Goal: Task Accomplishment & Management: Manage account settings

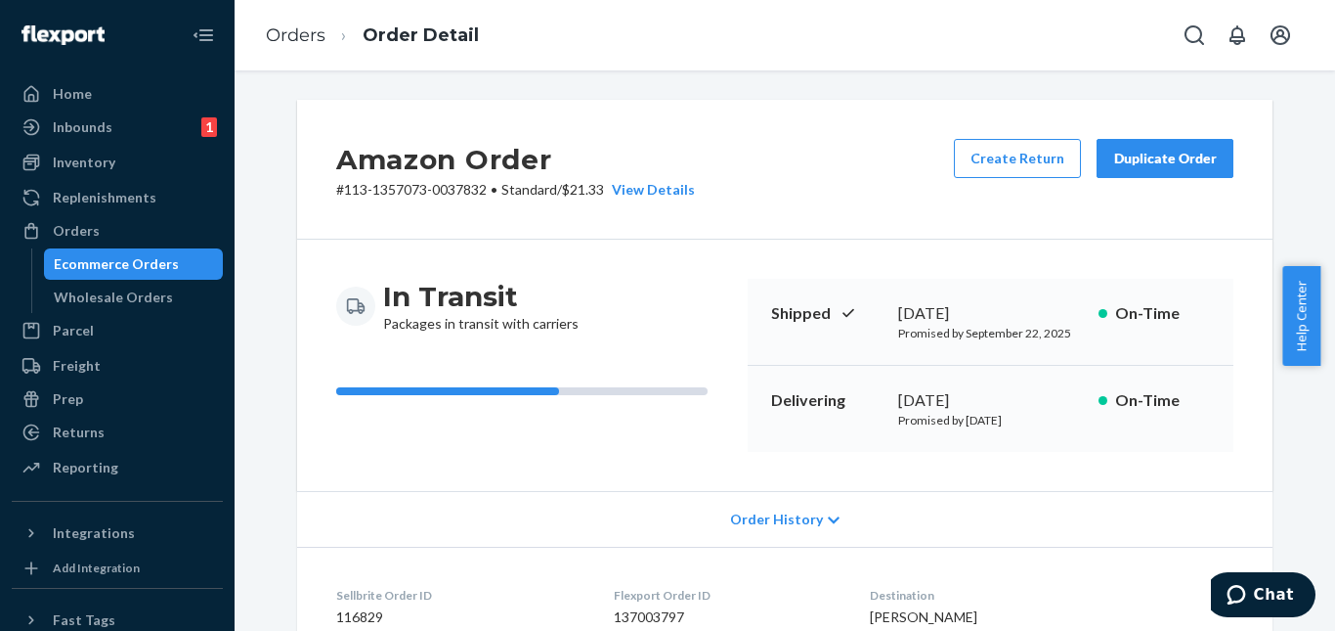
click at [115, 246] on div "Orders Ecommerce Orders Wholesale Orders" at bounding box center [117, 264] width 211 height 98
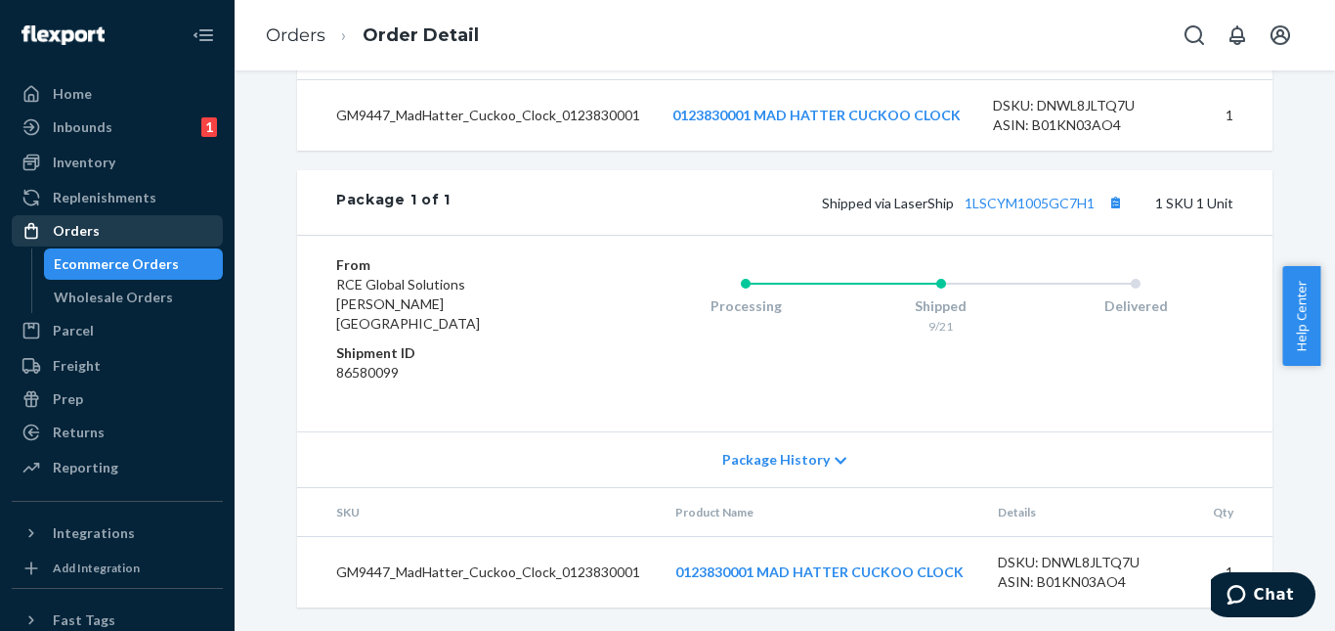
click at [116, 229] on div "Orders" at bounding box center [117, 230] width 207 height 27
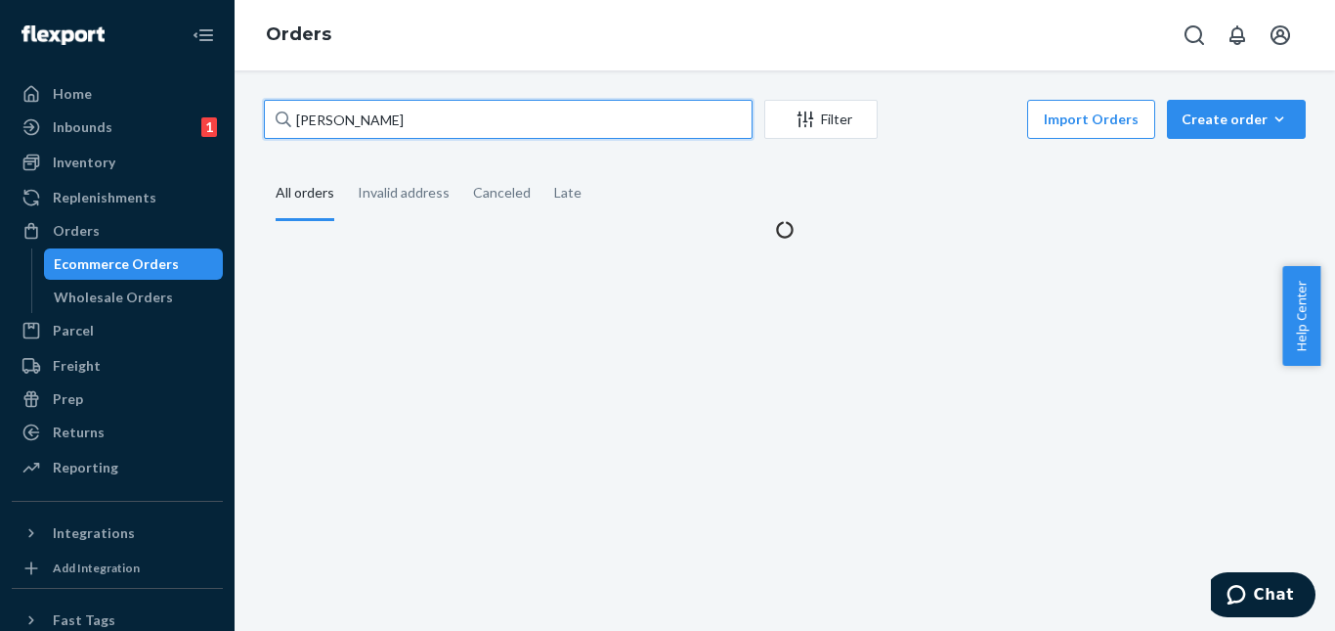
click at [356, 121] on input "Kate Marcy" at bounding box center [508, 119] width 489 height 39
paste input "[PHONE_NUMBER]"
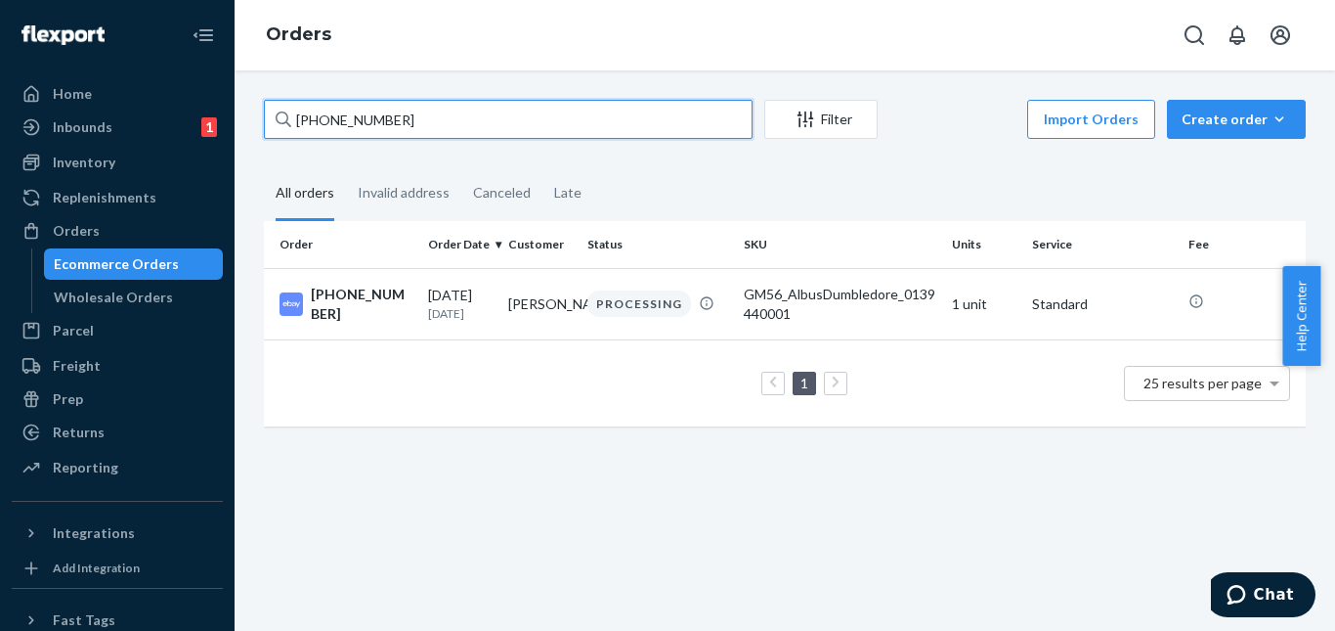
type input "[PHONE_NUMBER]"
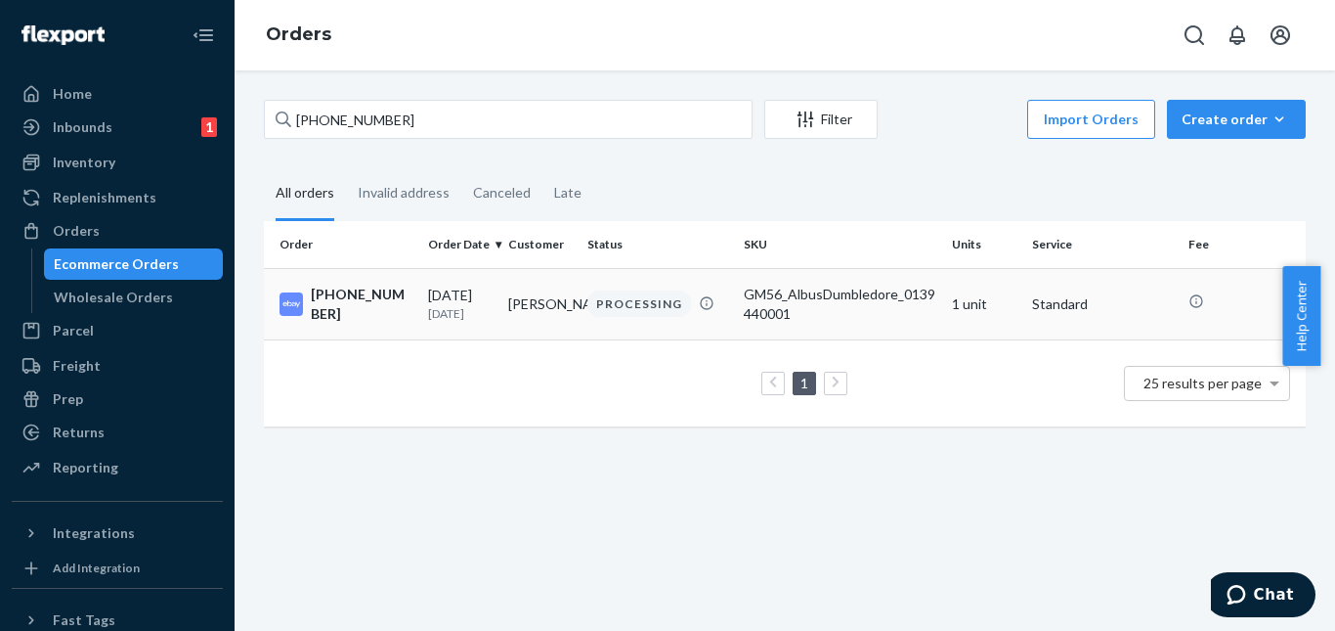
click at [501, 307] on td "[PERSON_NAME]" at bounding box center [541, 303] width 80 height 71
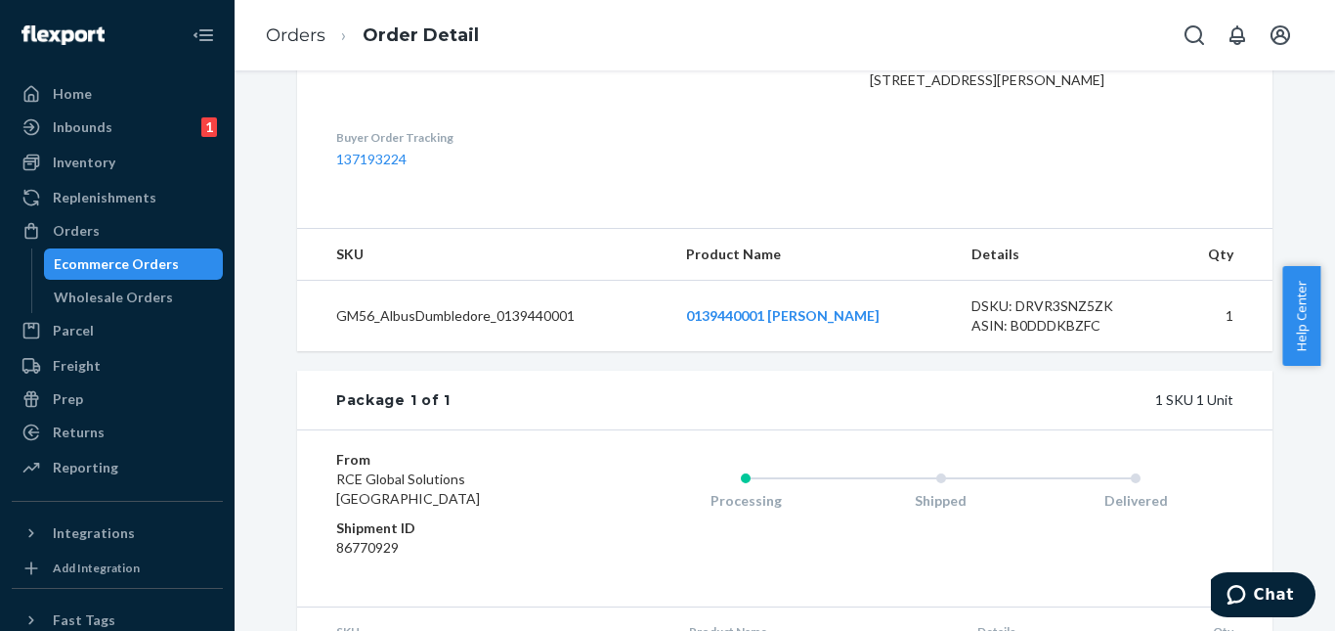
scroll to position [715, 0]
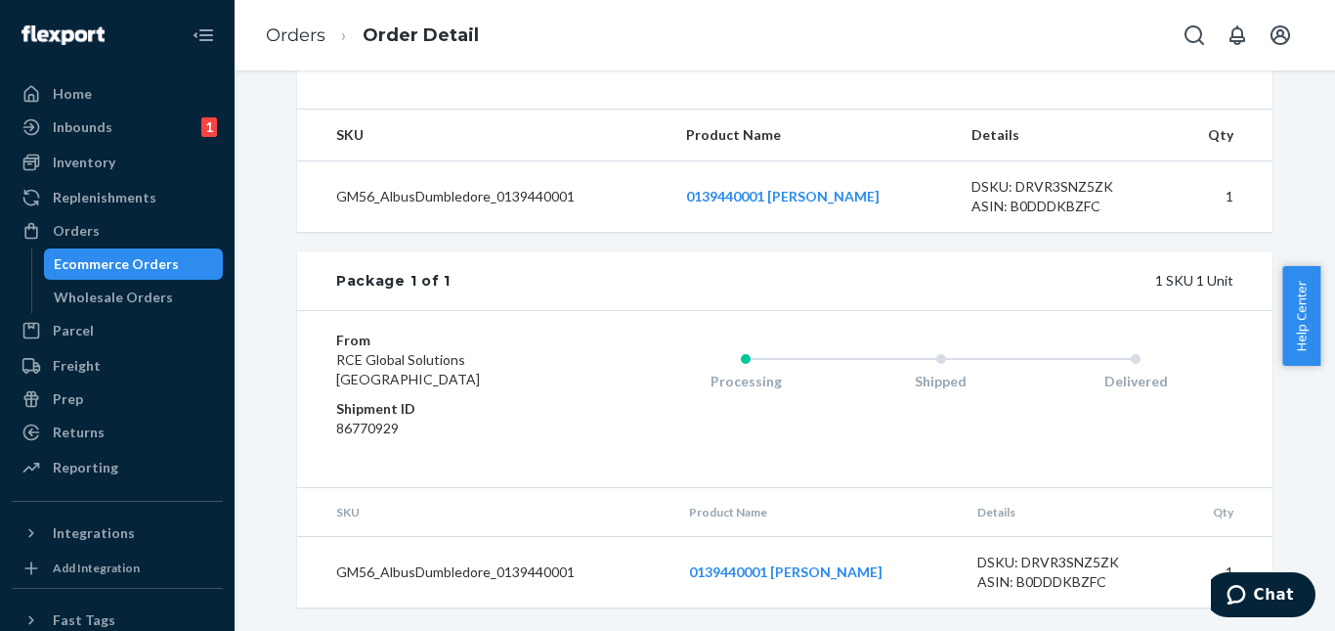
click at [1165, 175] on td "DSKU: DRVR3SNZ5ZK ASIN: B0DDDKBZFC" at bounding box center [1063, 196] width 215 height 71
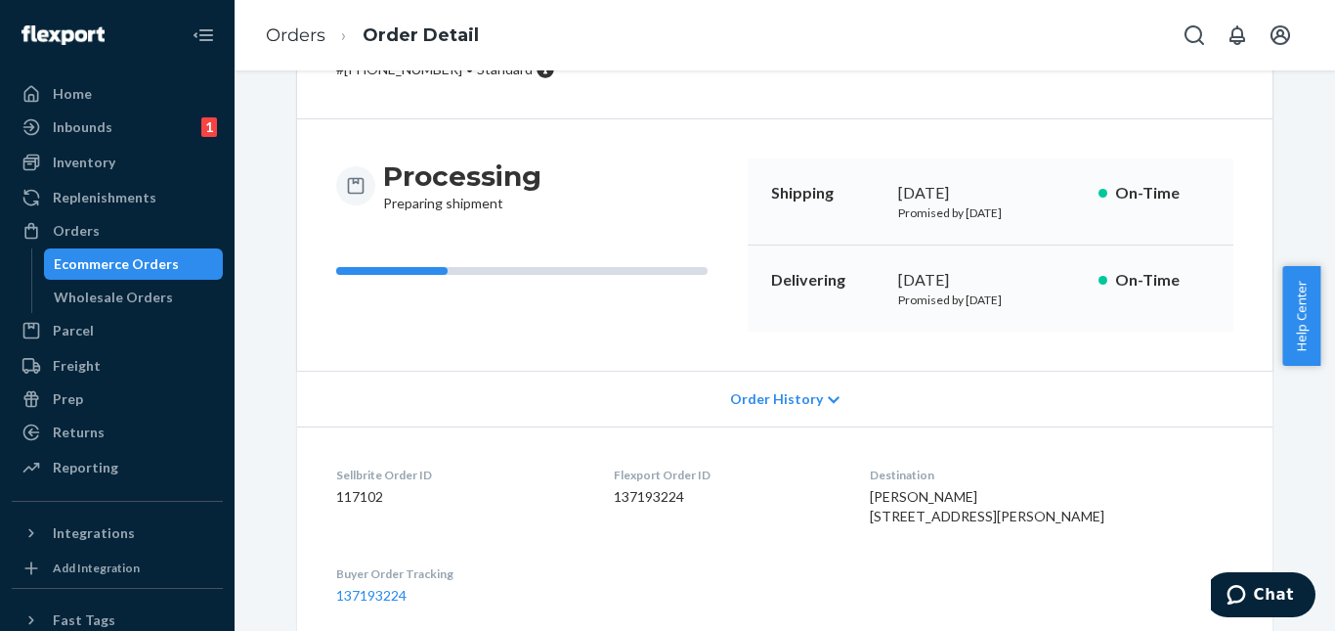
scroll to position [0, 0]
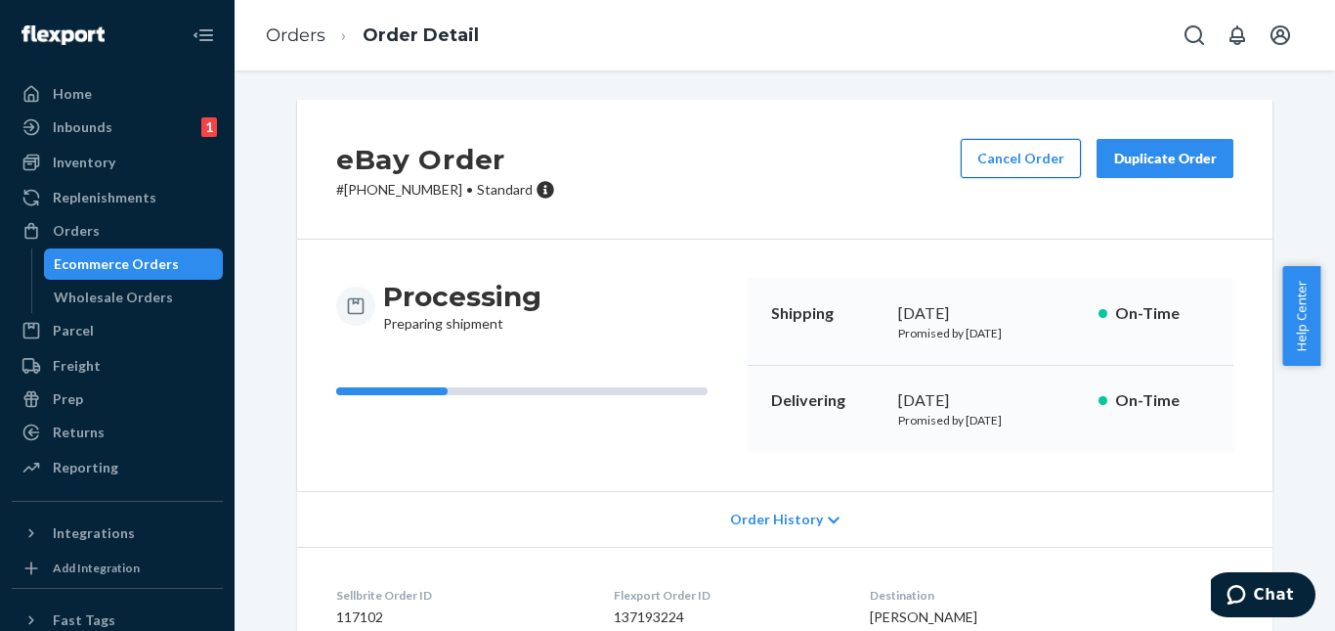
click at [1034, 154] on button "Cancel Order" at bounding box center [1021, 158] width 120 height 39
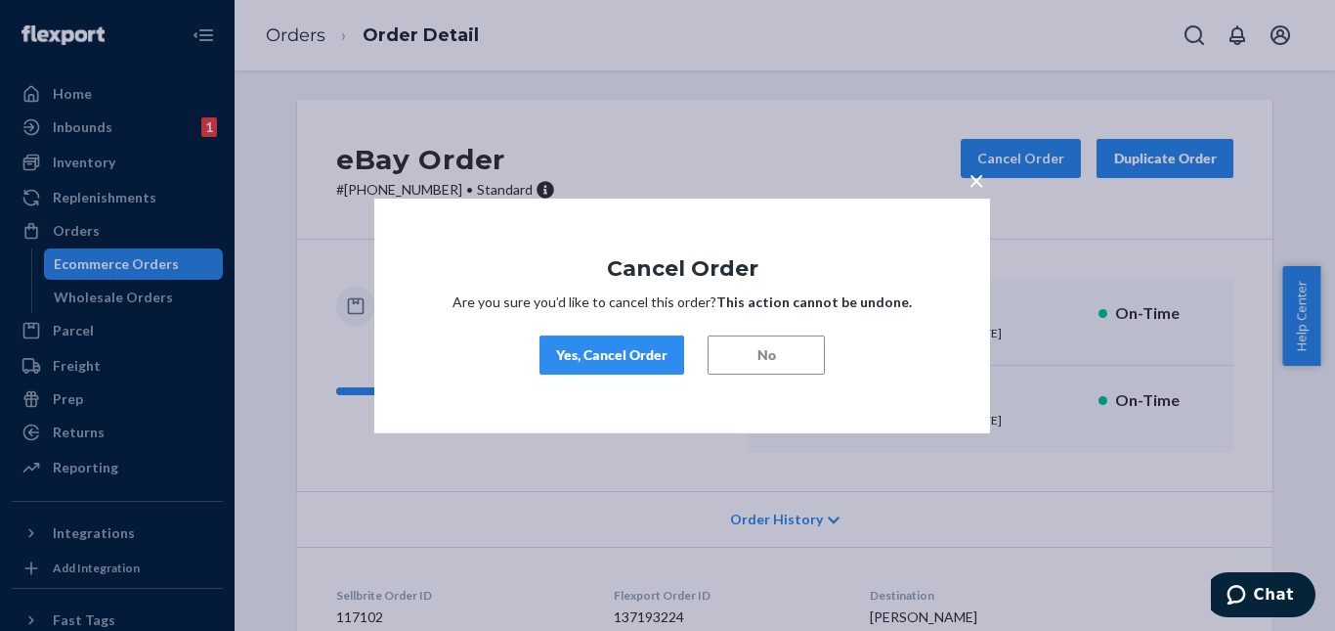
click at [627, 352] on div "Yes, Cancel Order" at bounding box center [611, 355] width 111 height 20
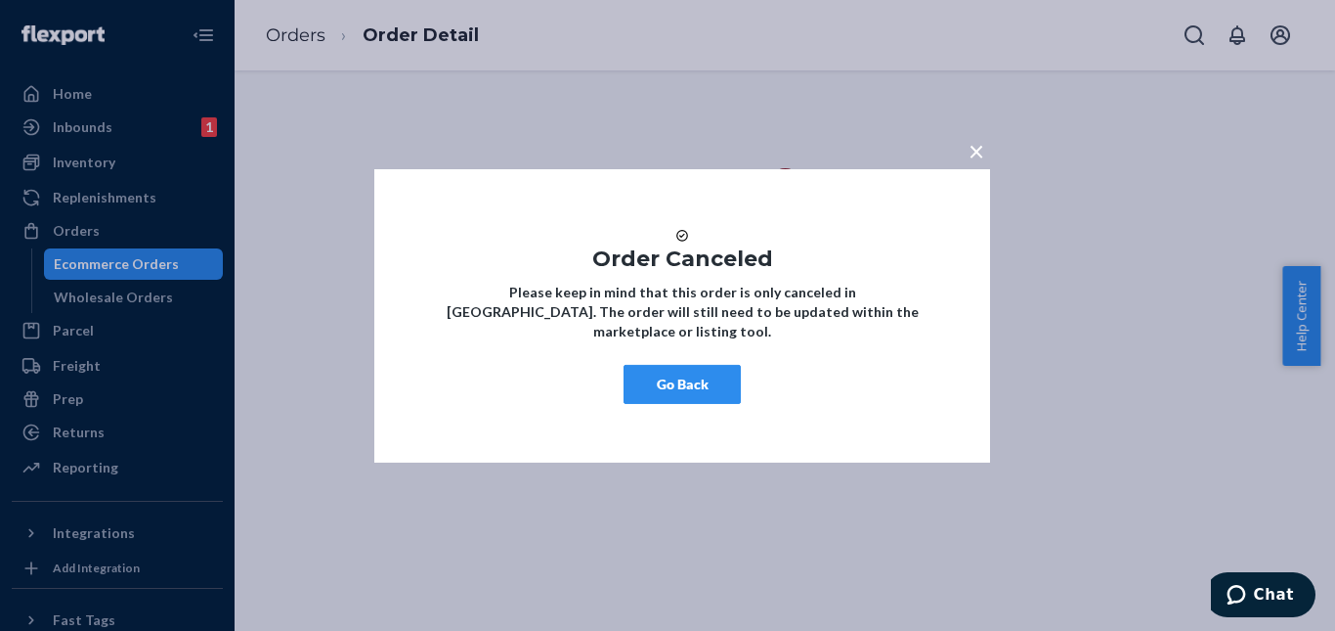
click at [697, 404] on button "Go Back" at bounding box center [682, 384] width 117 height 39
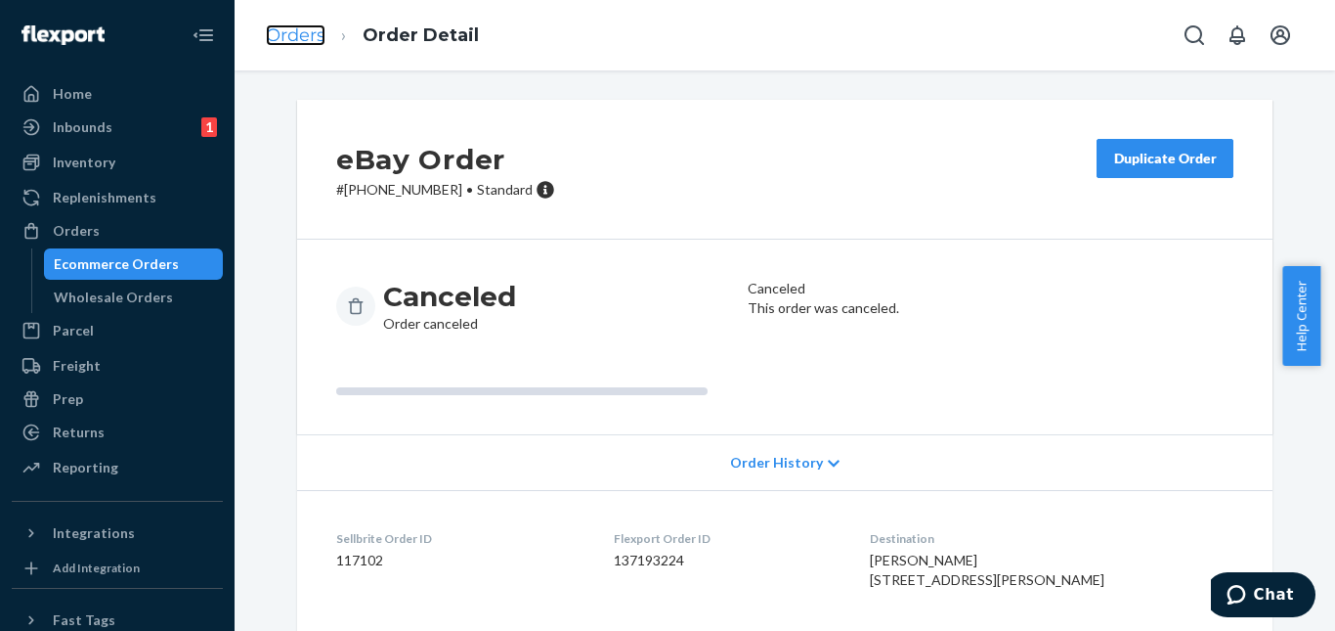
click at [280, 29] on link "Orders" at bounding box center [296, 35] width 60 height 22
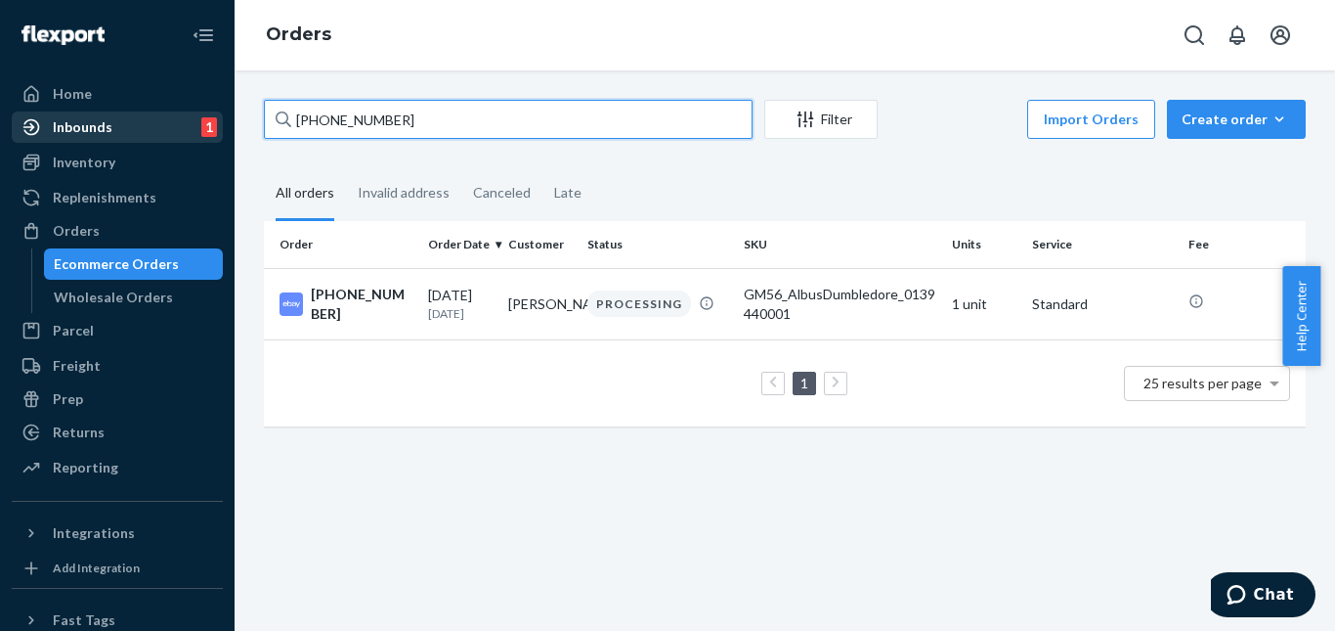
drag, startPoint x: 421, startPoint y: 109, endPoint x: 160, endPoint y: 125, distance: 261.5
click at [160, 125] on div "Home Inbounds 1 Shipping Plans Problems 1 Inventory Products Replenishments Ord…" at bounding box center [667, 315] width 1335 height 631
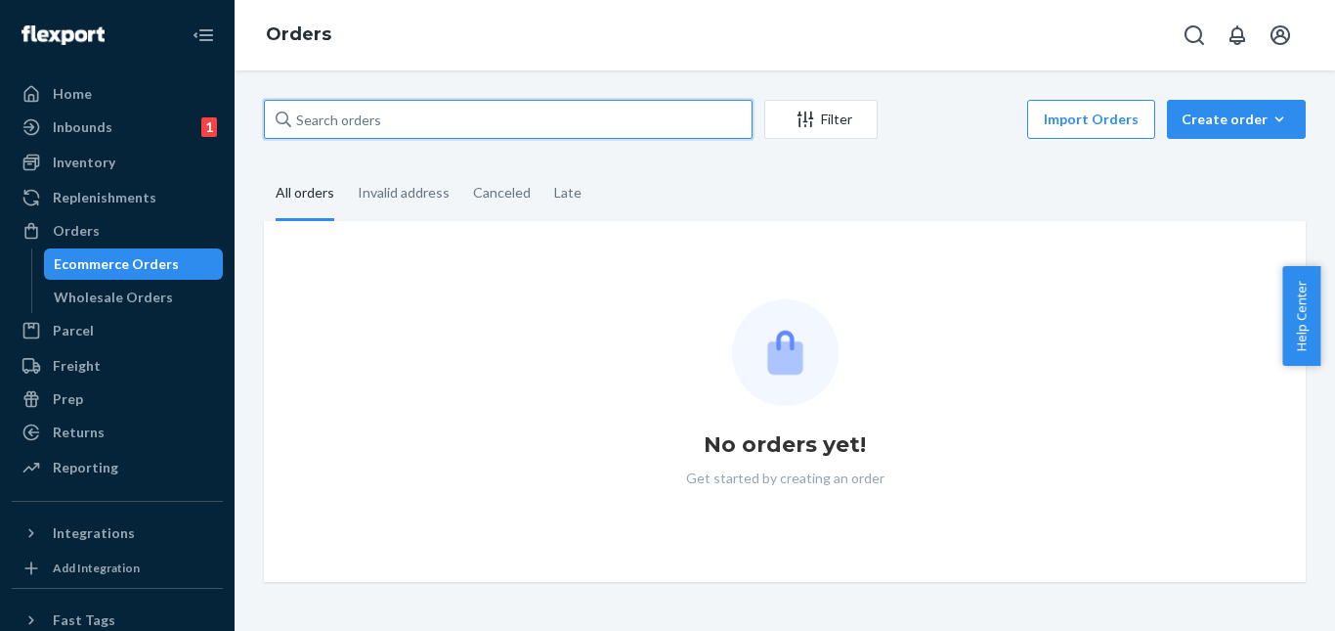
click at [405, 120] on input "text" at bounding box center [508, 119] width 489 height 39
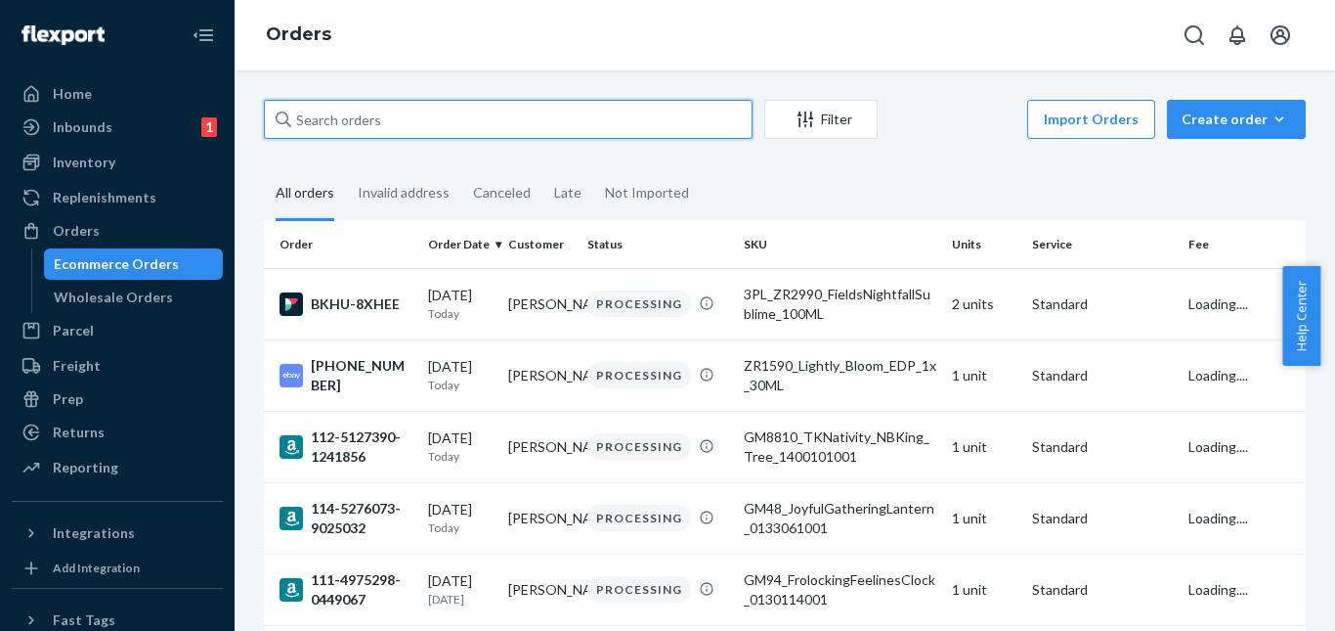
paste input "[PHONE_NUMBER]"
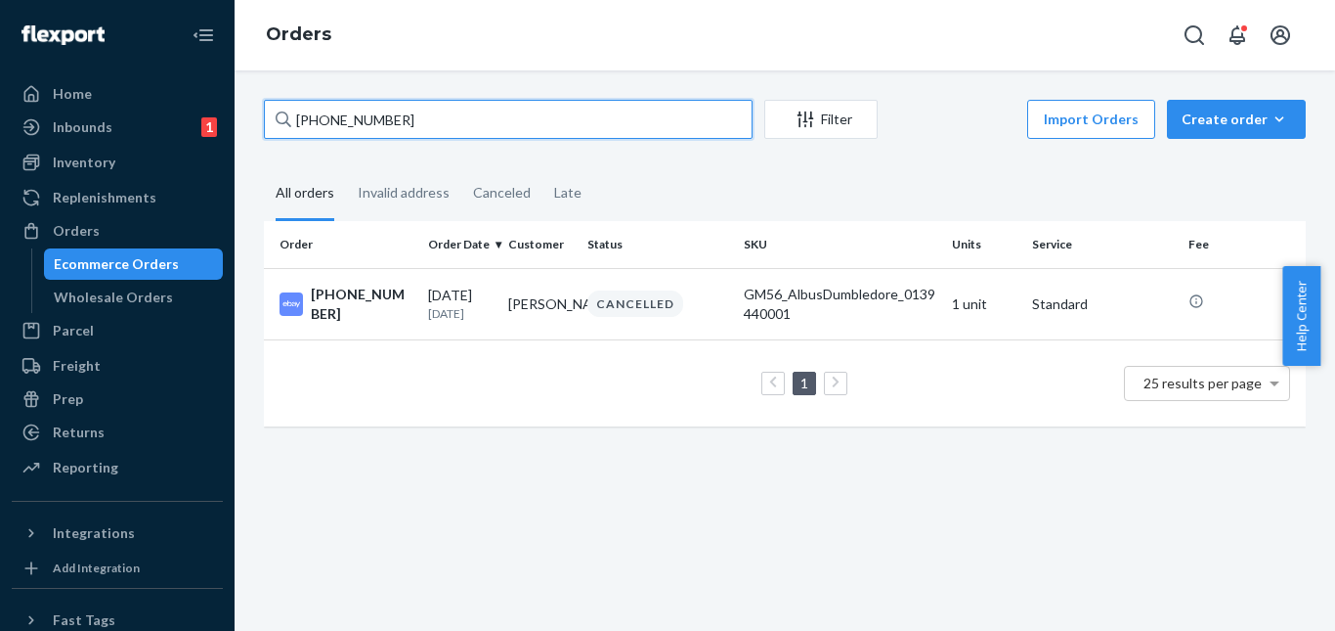
type input "[PHONE_NUMBER]"
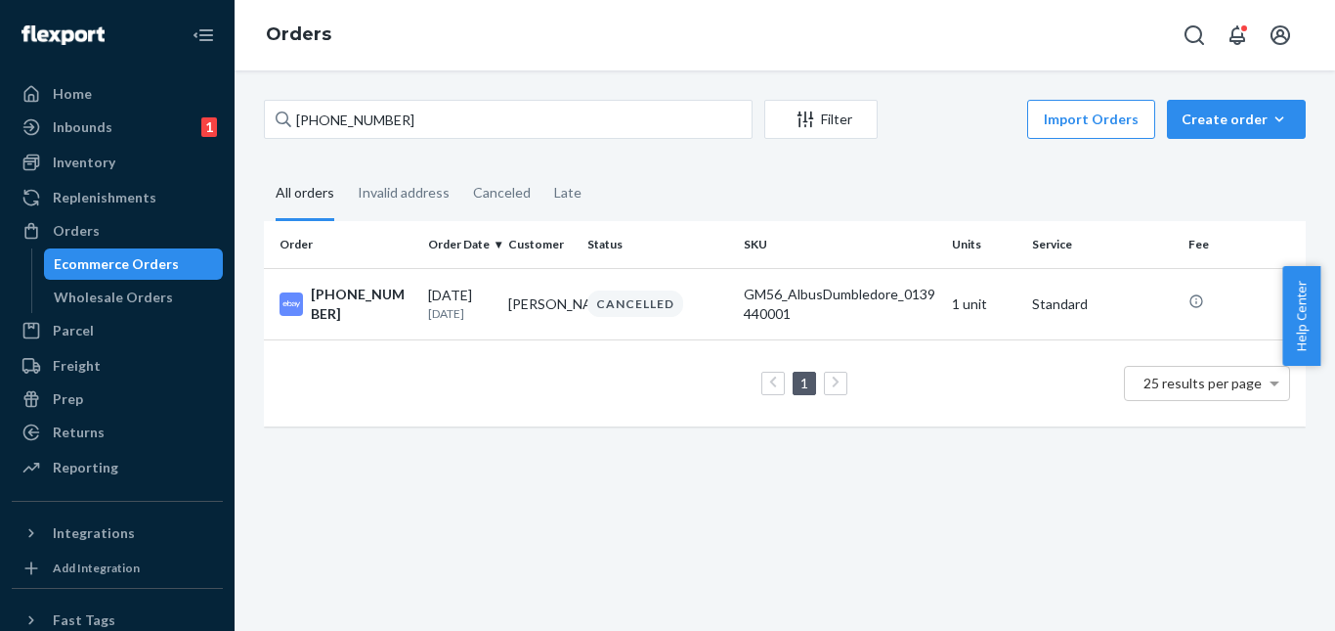
click at [573, 375] on div "1 25 results per page" at bounding box center [785, 383] width 1011 height 63
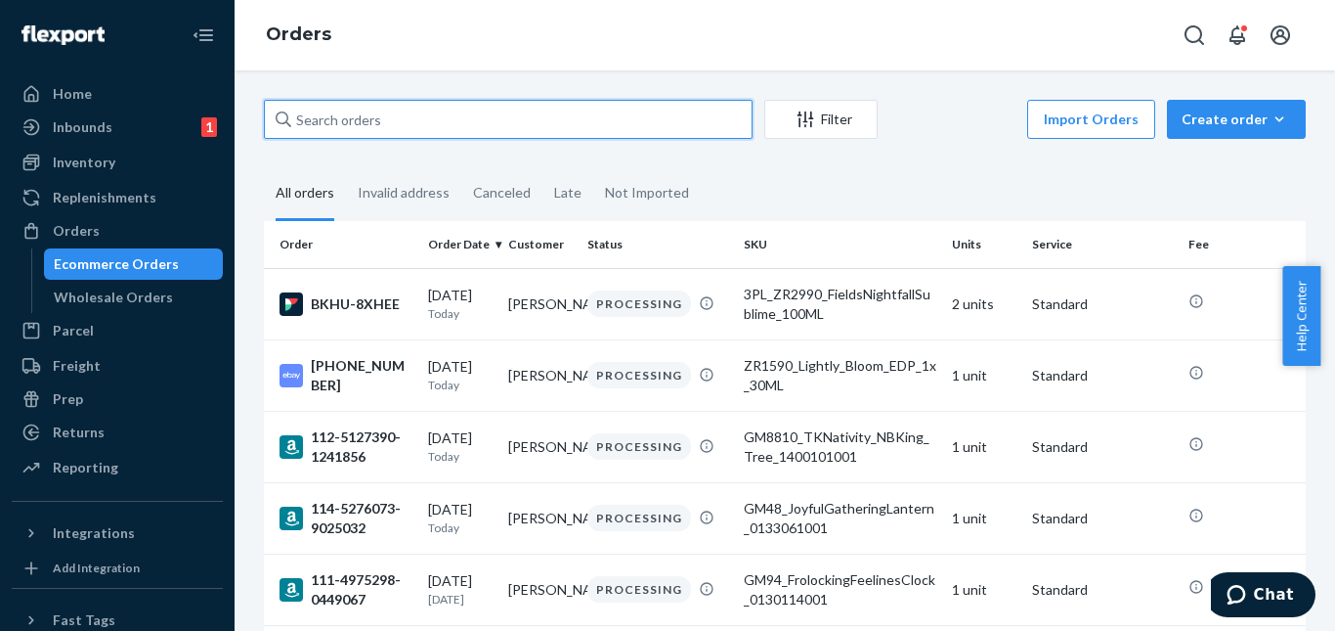
click at [408, 109] on input "text" at bounding box center [508, 119] width 489 height 39
paste input "[PHONE_NUMBER]"
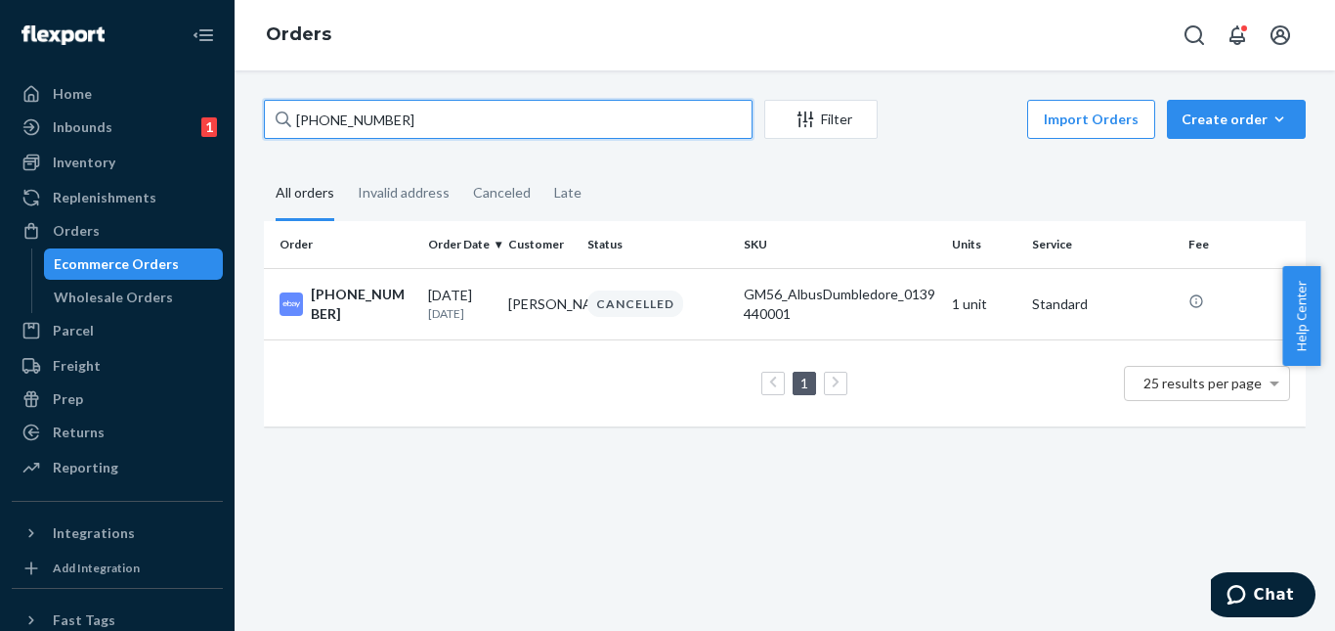
type input "[PHONE_NUMBER]"
